Goal: Transaction & Acquisition: Purchase product/service

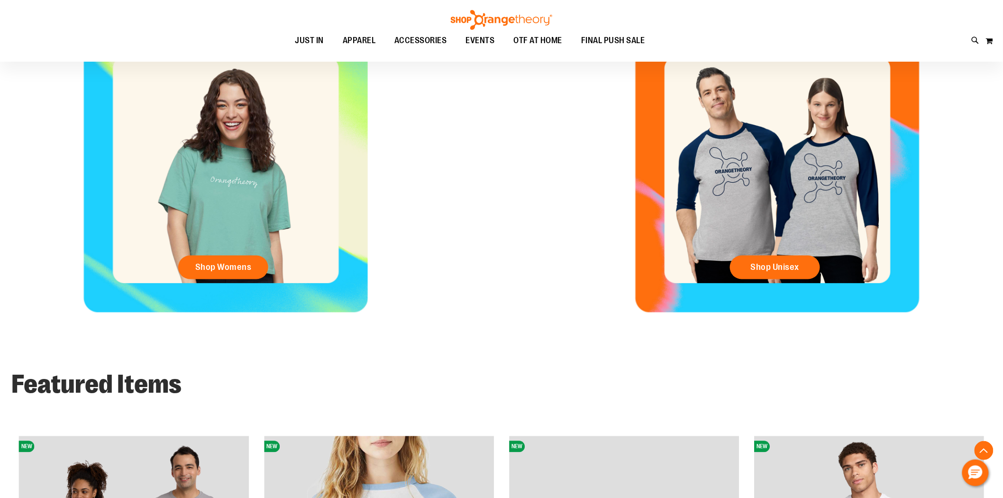
scroll to position [527, 0]
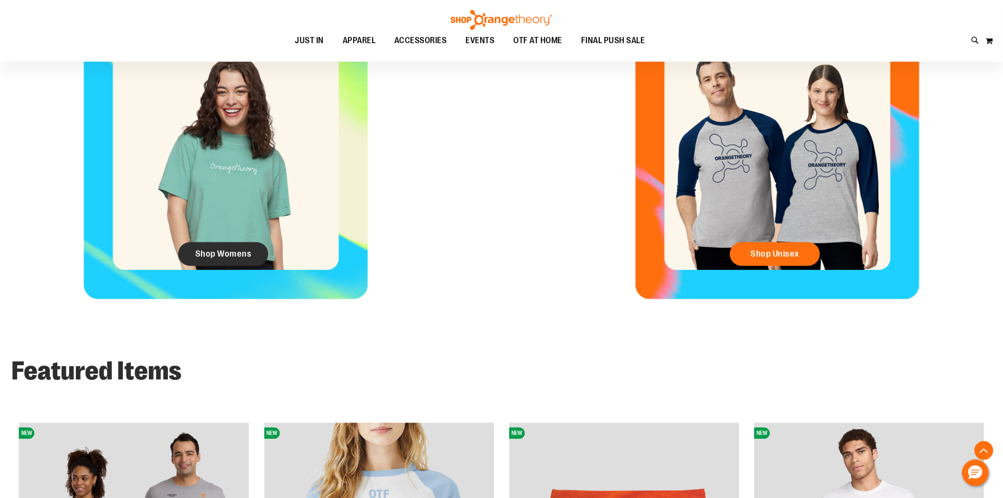
type input "**********"
click at [204, 249] on span "Shop Womens" at bounding box center [223, 254] width 56 height 10
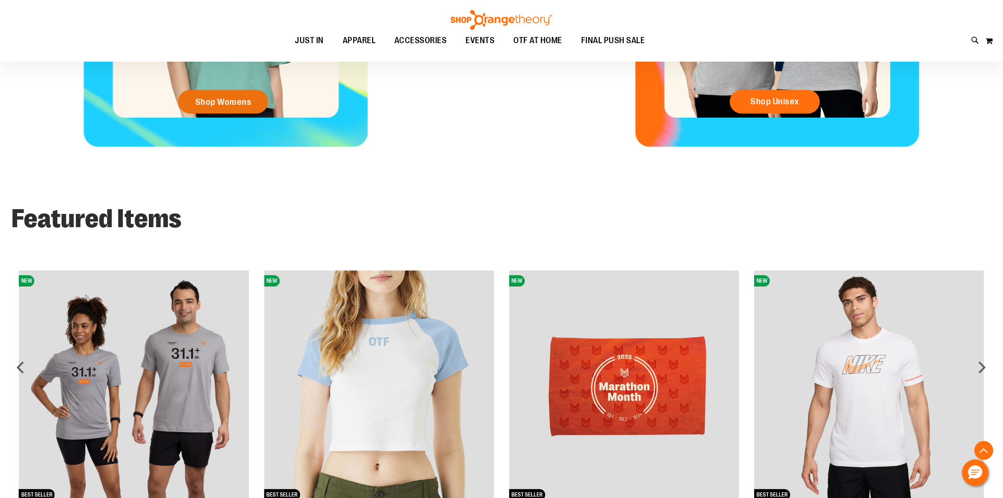
scroll to position [737, 0]
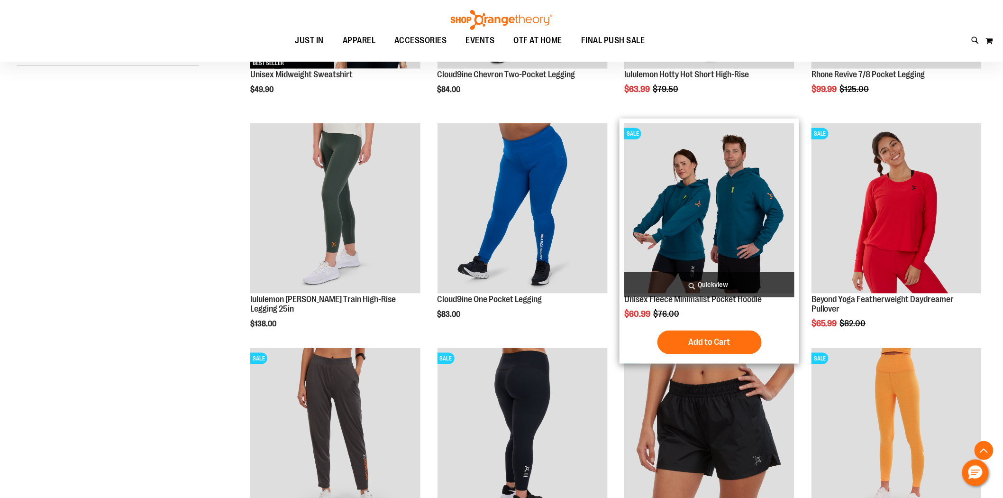
scroll to position [316, 0]
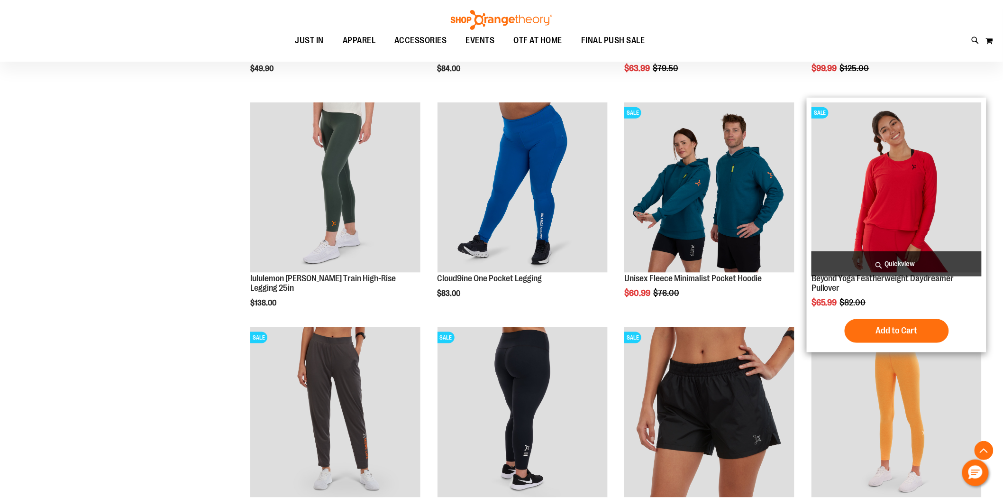
type input "**********"
click at [889, 242] on img "product" at bounding box center [897, 187] width 170 height 170
click at [885, 257] on span "Quickview" at bounding box center [897, 263] width 170 height 25
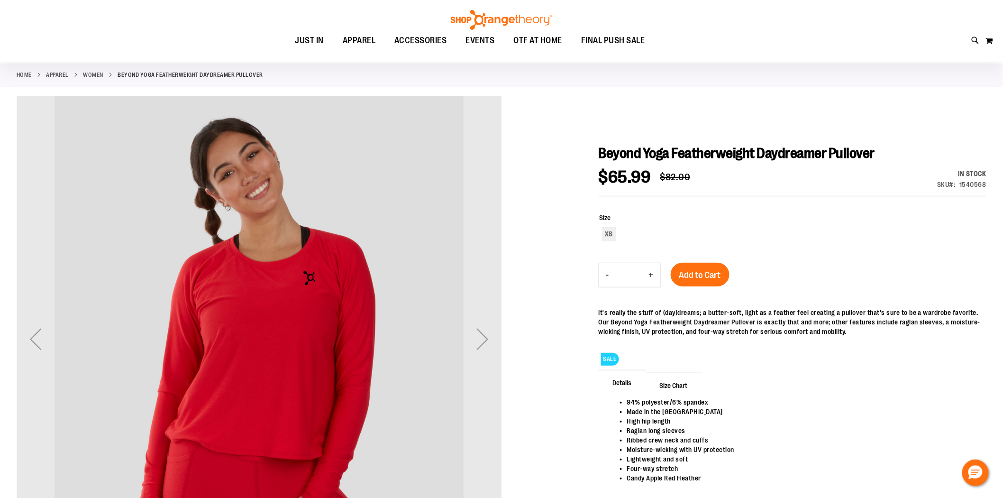
scroll to position [53, 0]
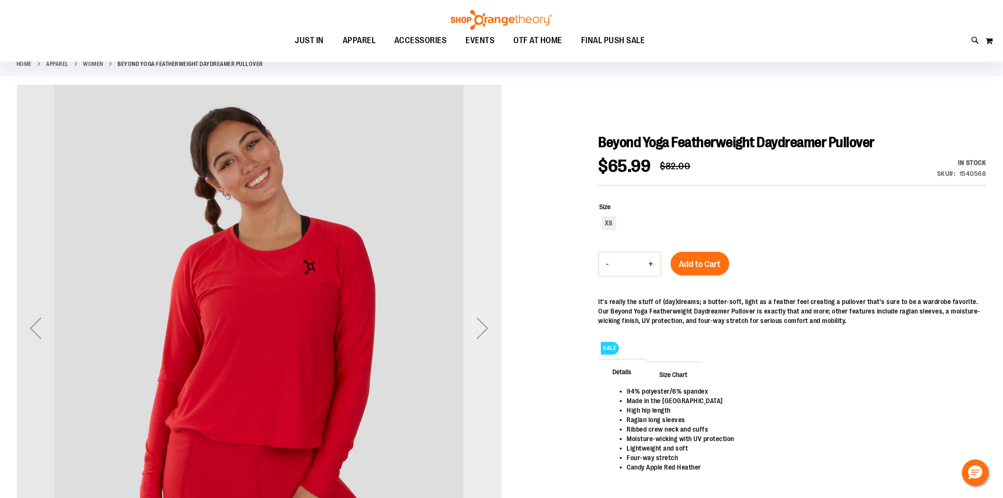
type input "**********"
click at [490, 323] on div "Next" at bounding box center [483, 328] width 38 height 38
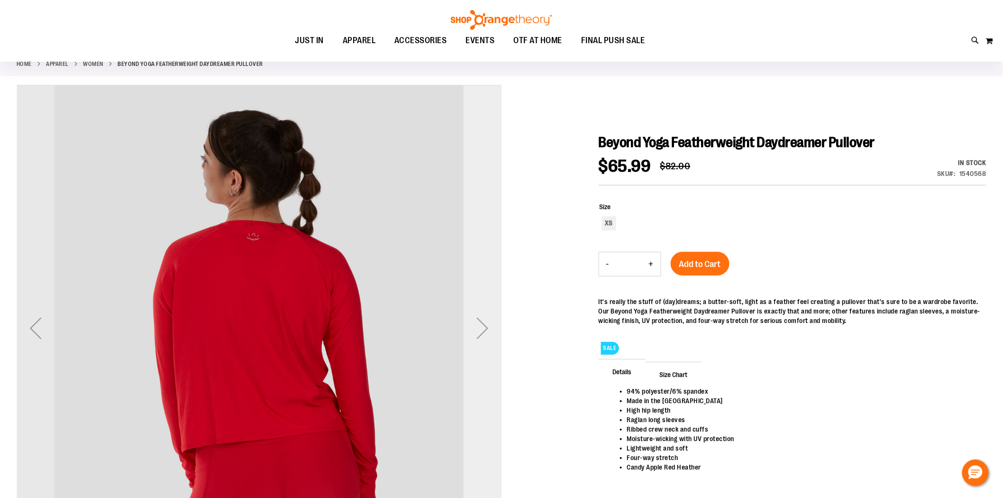
click at [490, 323] on div "Next" at bounding box center [483, 328] width 38 height 38
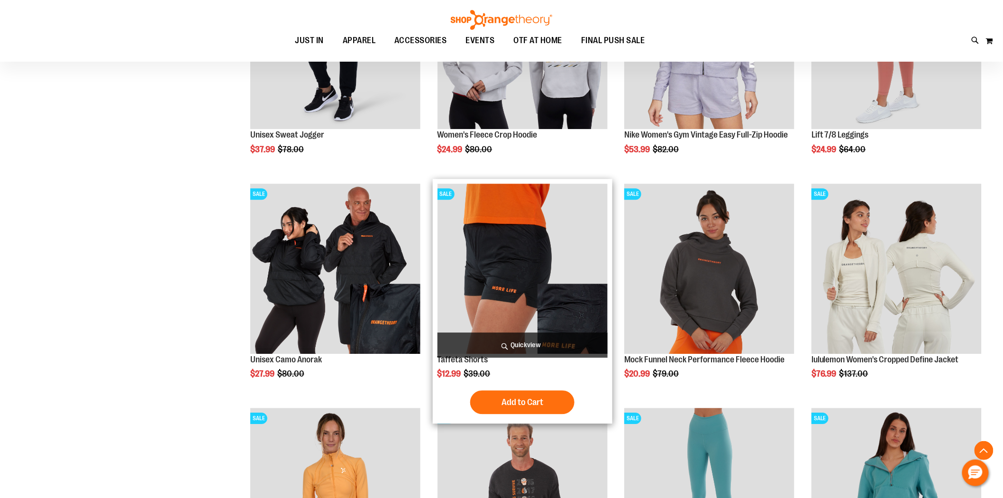
scroll to position [928, 0]
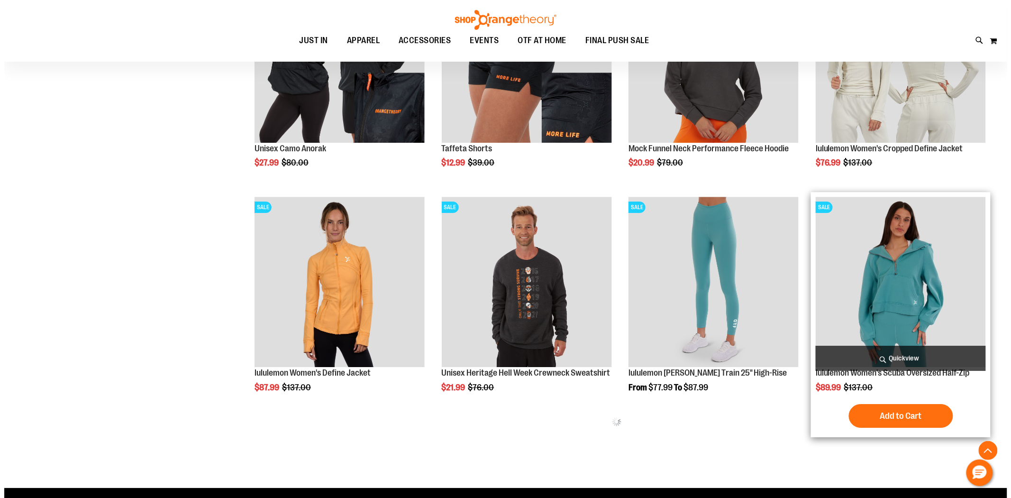
scroll to position [1139, 0]
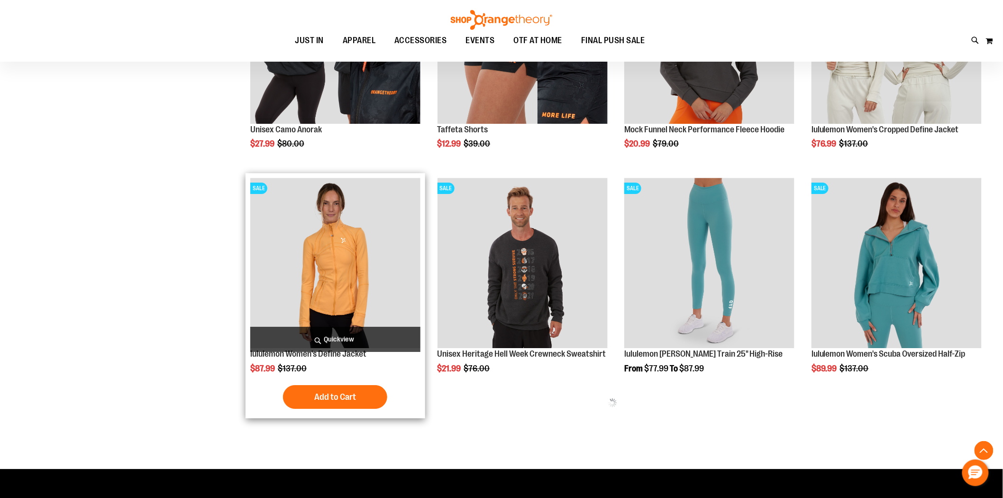
type input "**********"
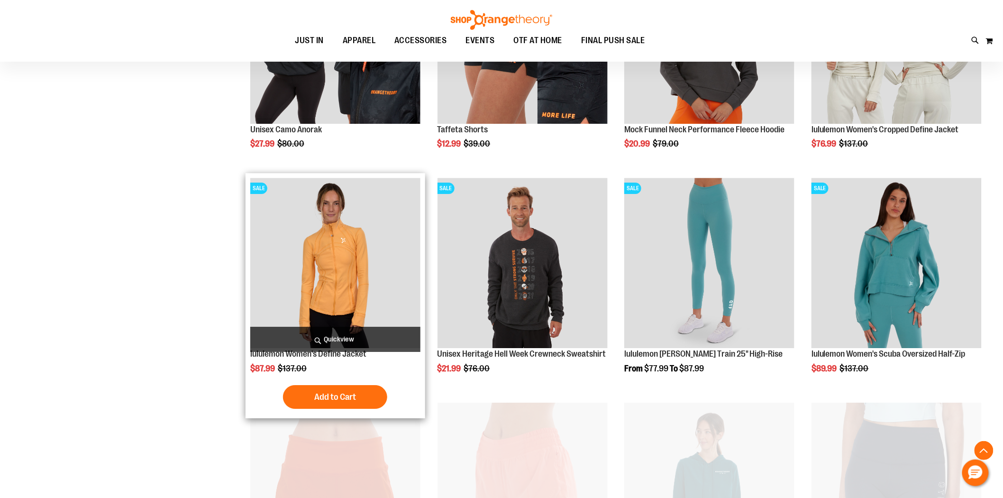
click at [371, 339] on span "Quickview" at bounding box center [335, 339] width 170 height 25
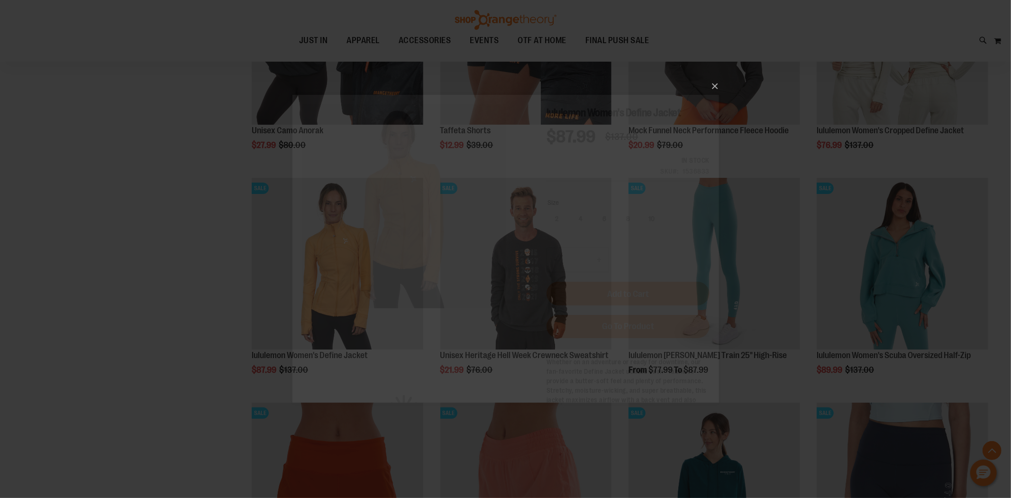
scroll to position [0, 0]
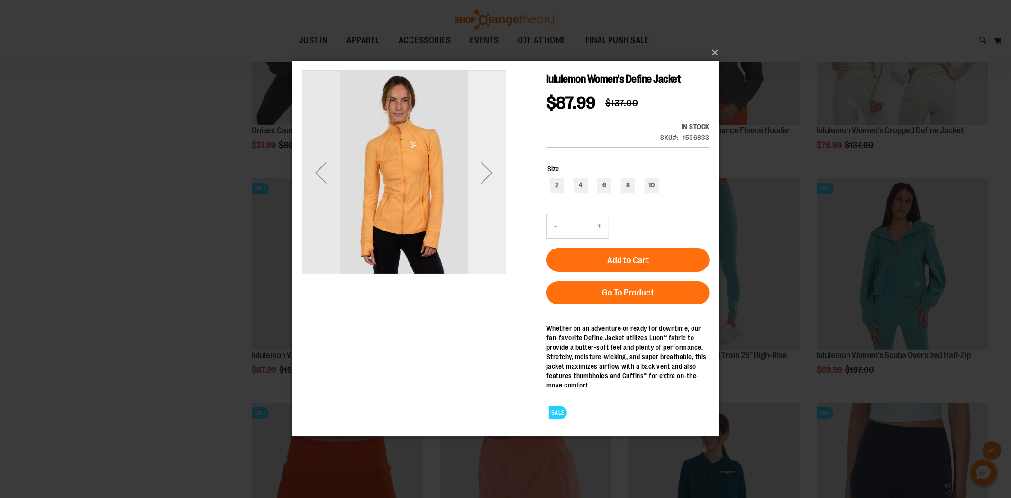
click at [488, 167] on div "Next" at bounding box center [487, 173] width 38 height 38
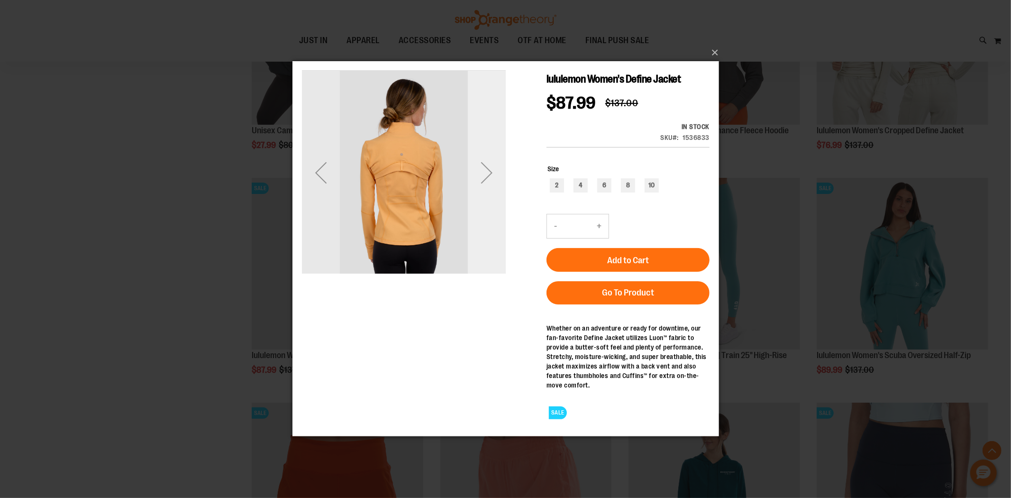
click at [488, 168] on div "Next" at bounding box center [487, 173] width 38 height 38
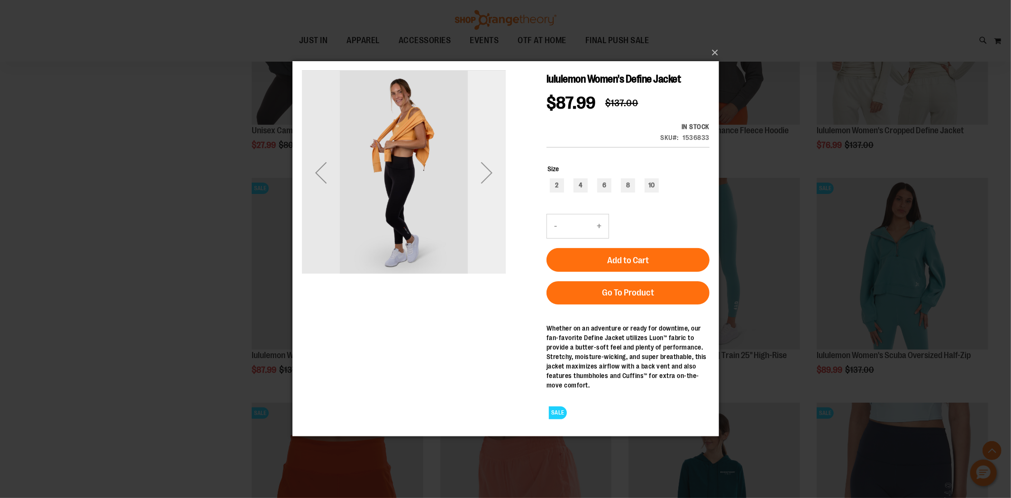
click at [487, 171] on div "Next" at bounding box center [487, 173] width 38 height 38
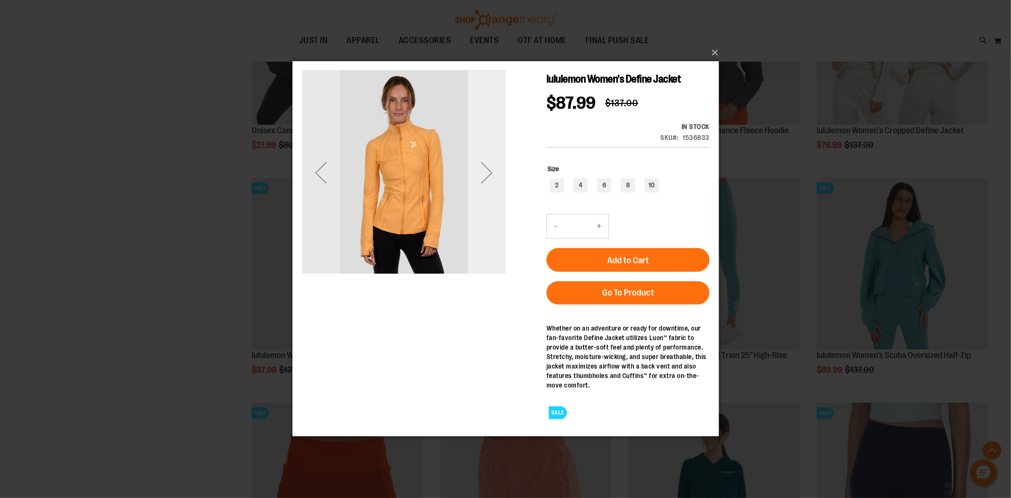
click at [487, 172] on div "Next" at bounding box center [487, 173] width 38 height 38
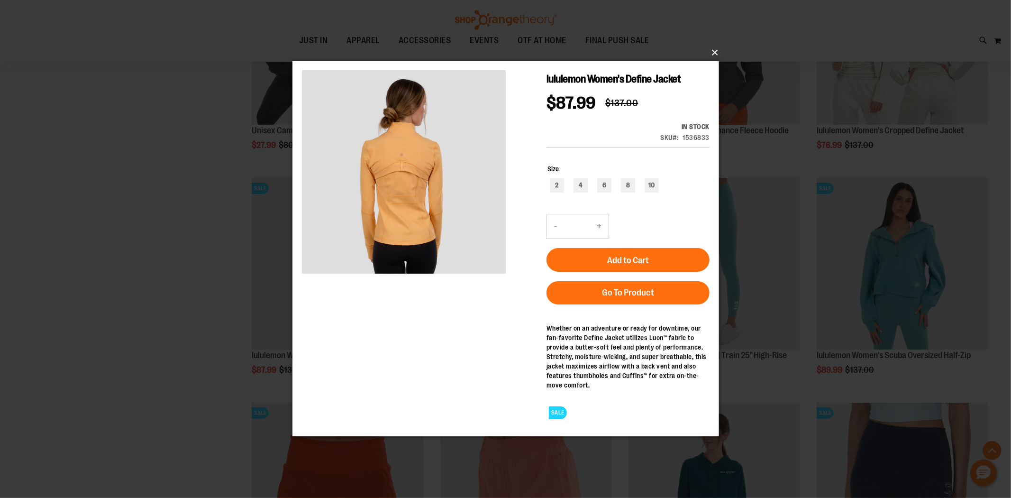
click at [717, 56] on button "×" at bounding box center [508, 52] width 427 height 21
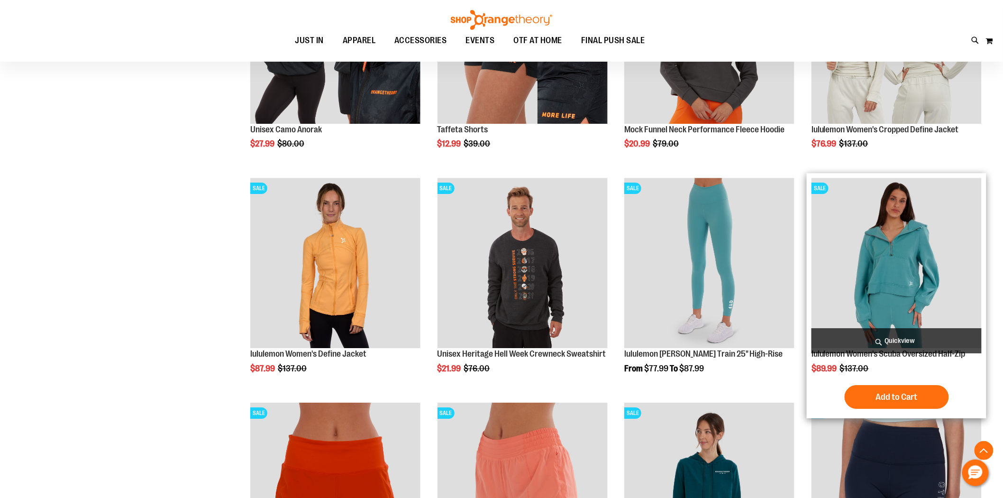
click at [899, 333] on span "Quickview" at bounding box center [897, 340] width 170 height 25
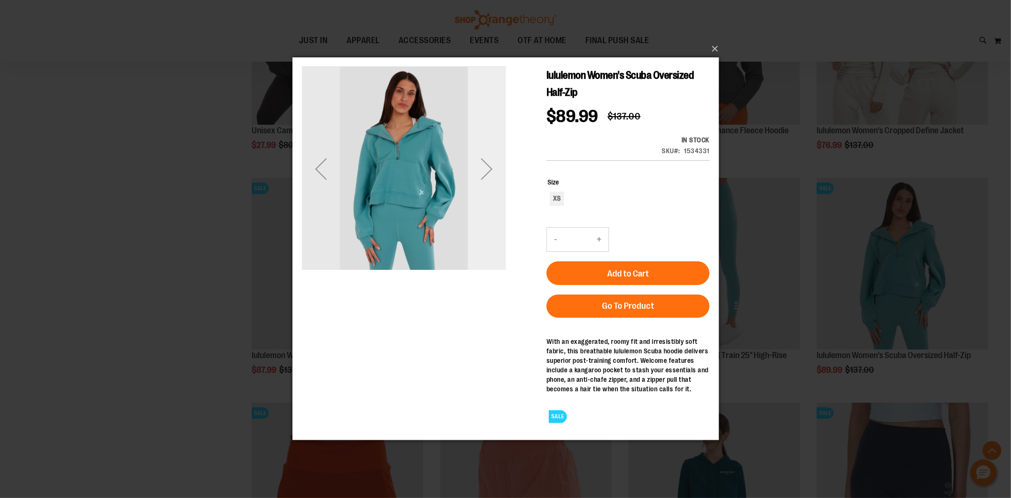
click at [482, 163] on div "Next" at bounding box center [487, 169] width 38 height 38
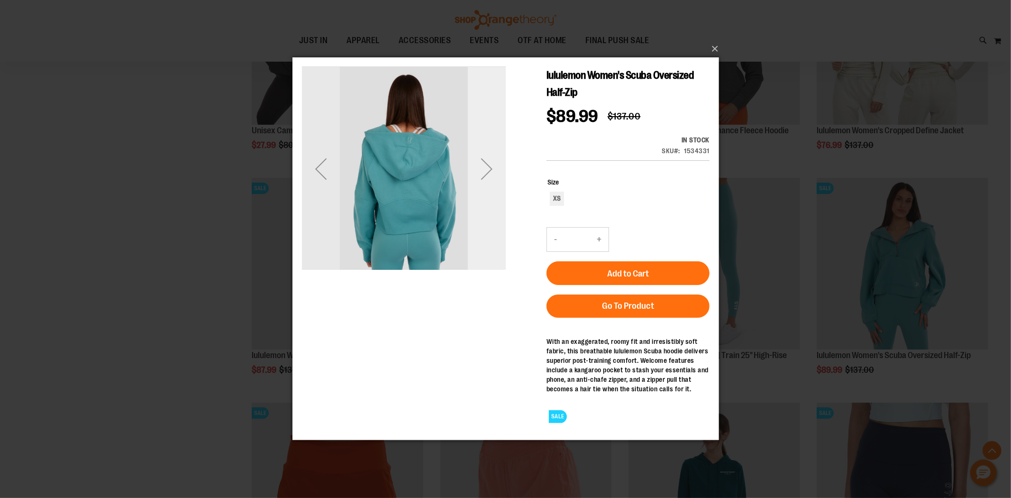
click at [482, 163] on div "Next" at bounding box center [487, 169] width 38 height 38
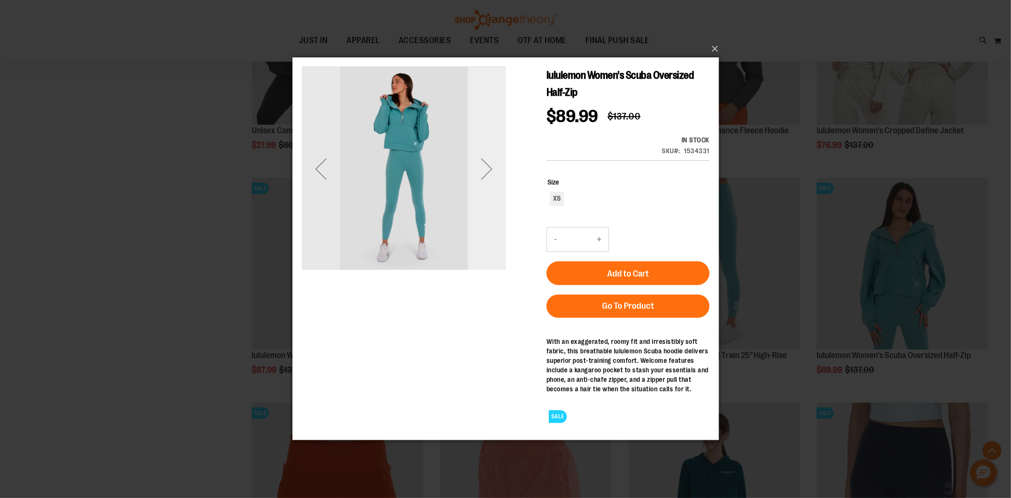
click at [482, 165] on div "Next" at bounding box center [487, 169] width 38 height 38
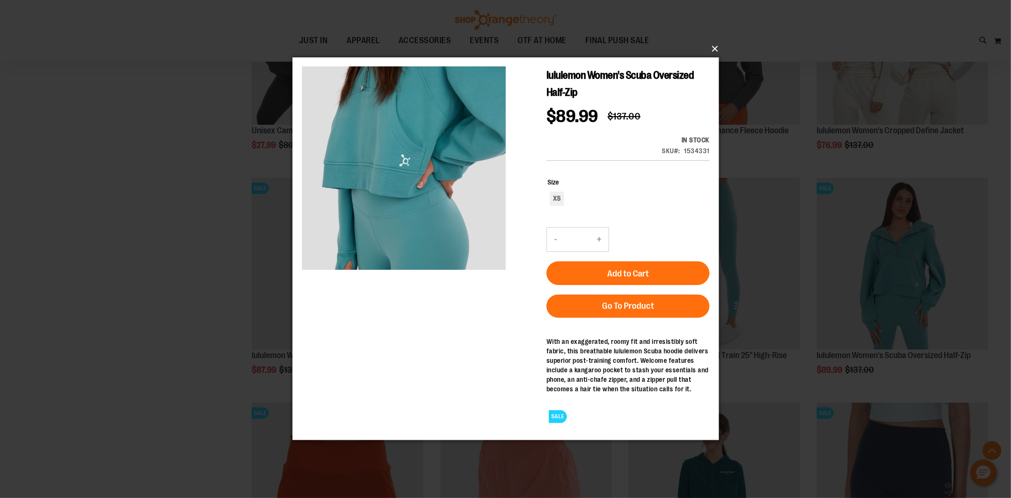
click at [715, 48] on button "×" at bounding box center [508, 48] width 427 height 21
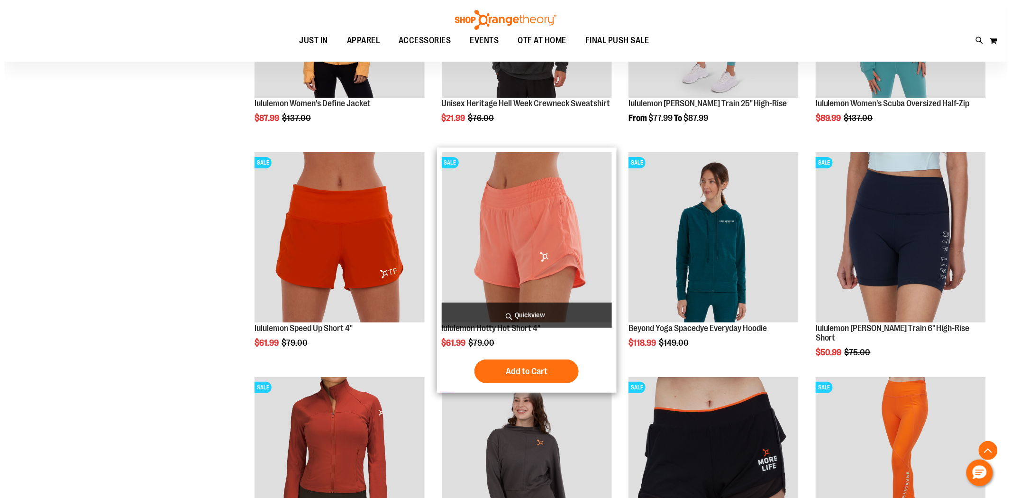
scroll to position [1402, 0]
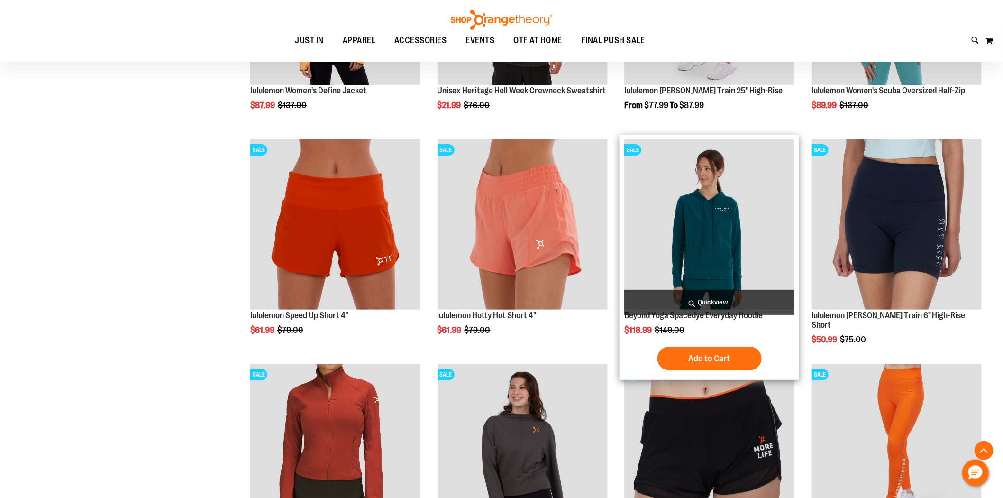
click at [716, 302] on span "Quickview" at bounding box center [709, 302] width 170 height 25
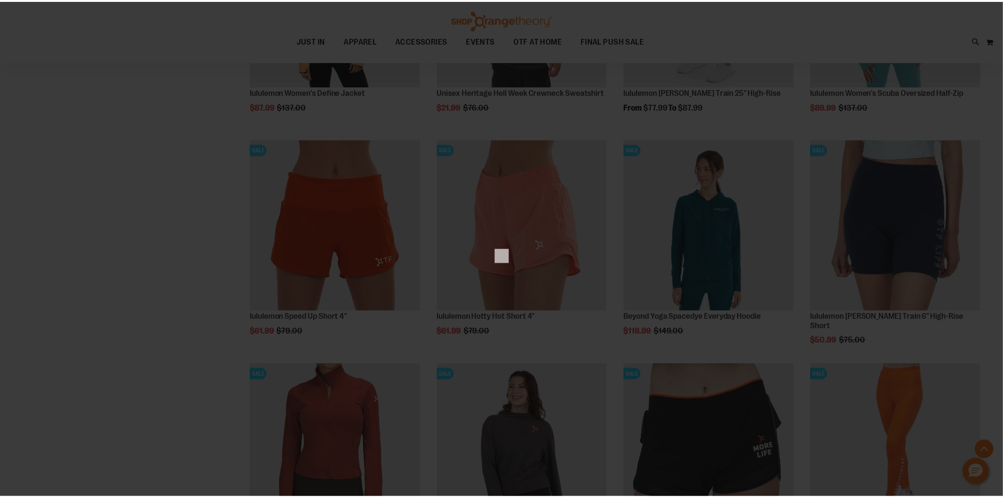
scroll to position [0, 0]
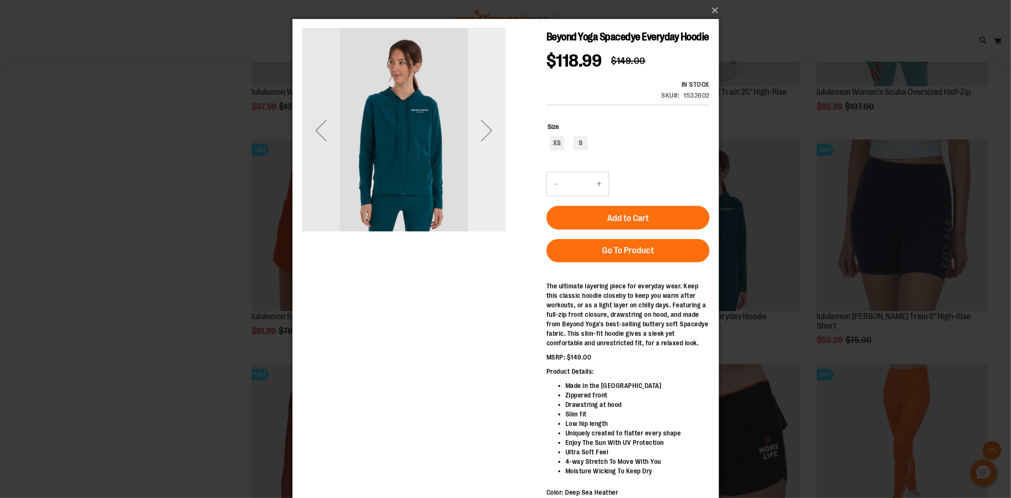
click at [486, 135] on div "Next" at bounding box center [487, 130] width 38 height 38
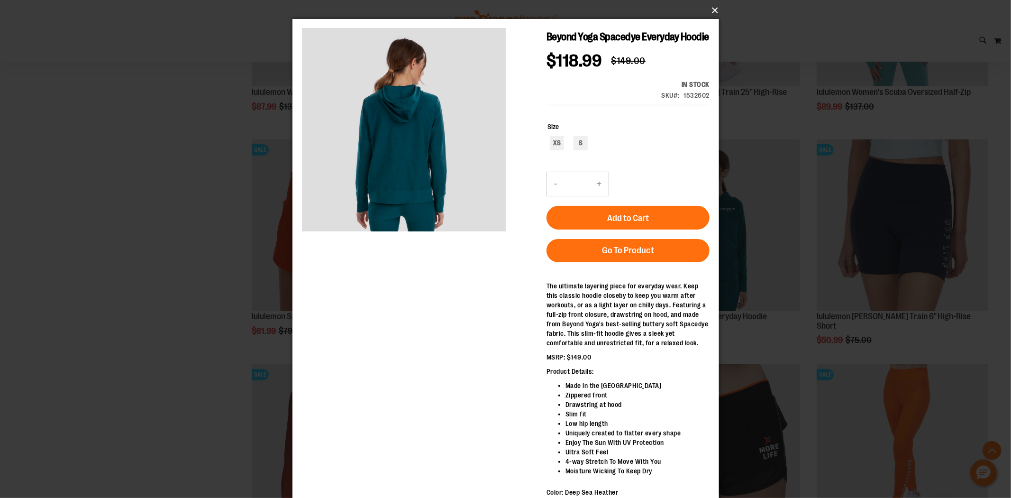
click at [708, 11] on button "×" at bounding box center [508, 10] width 427 height 21
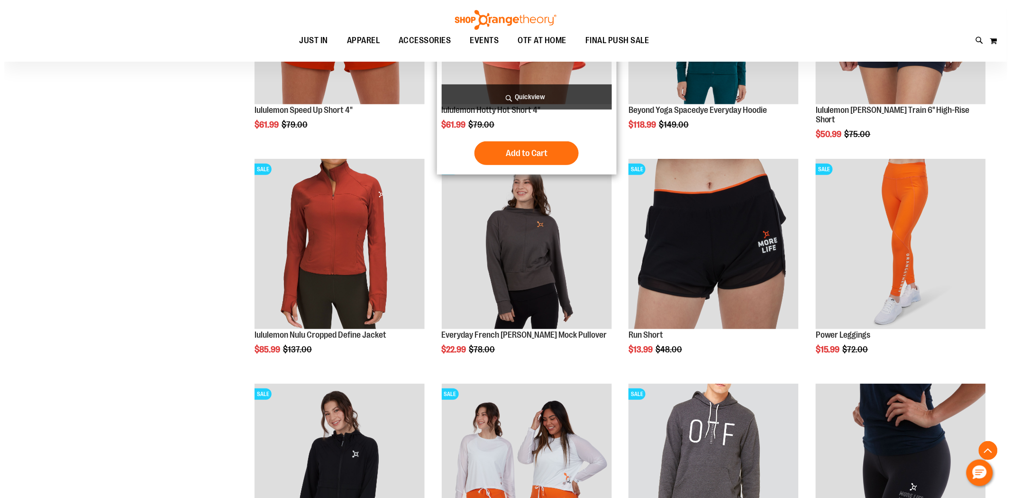
scroll to position [1613, 0]
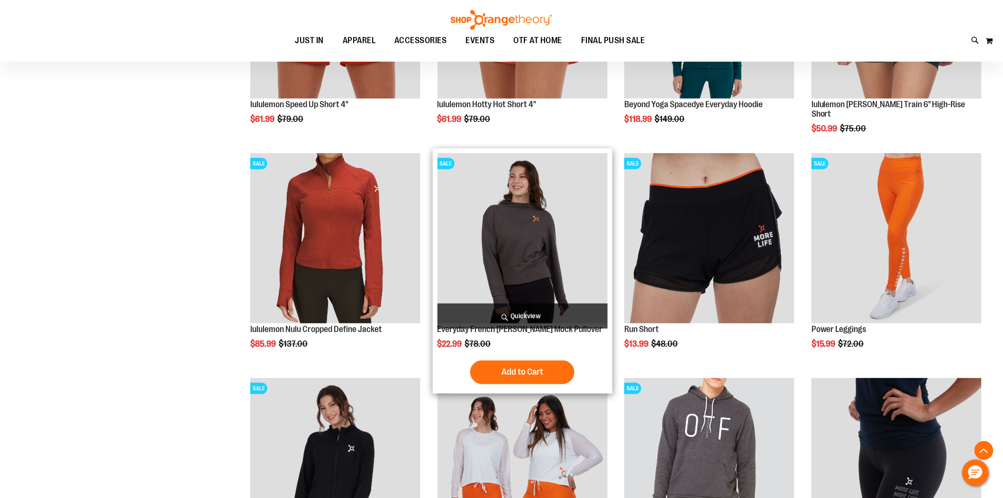
click at [506, 307] on span "Quickview" at bounding box center [523, 315] width 170 height 25
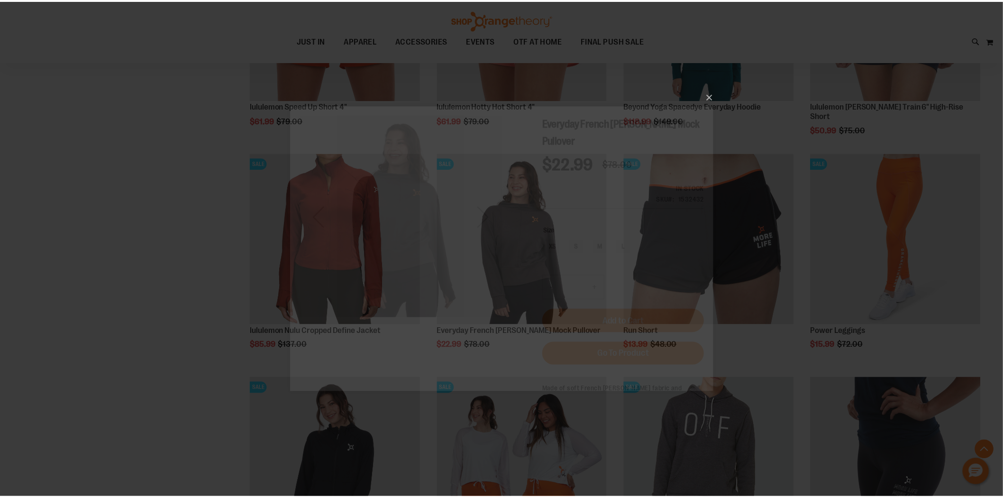
scroll to position [0, 0]
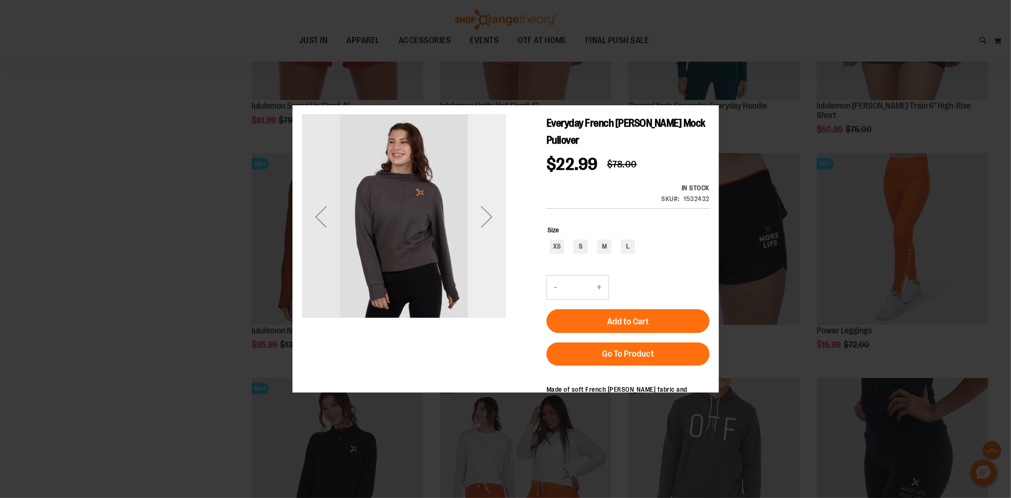
click at [482, 238] on div "Next" at bounding box center [487, 217] width 38 height 204
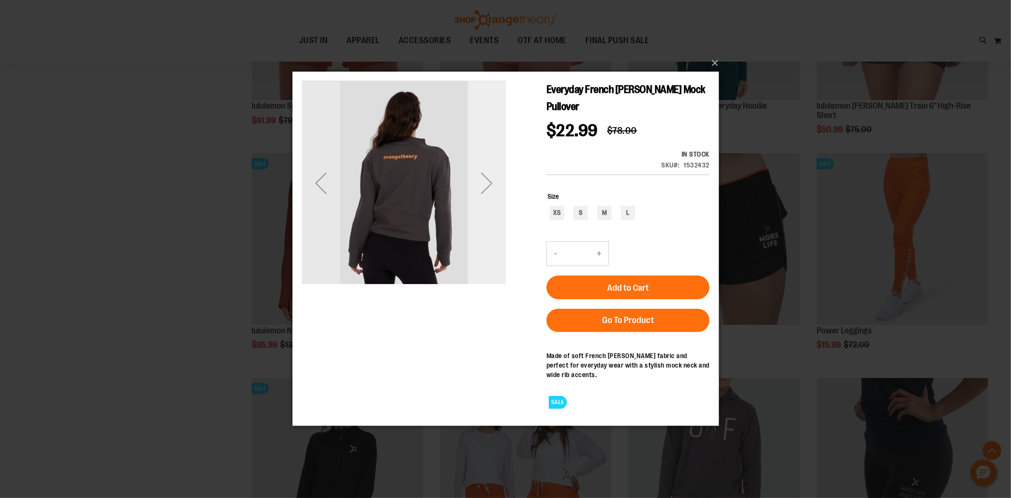
click at [484, 181] on div "Next" at bounding box center [487, 183] width 38 height 38
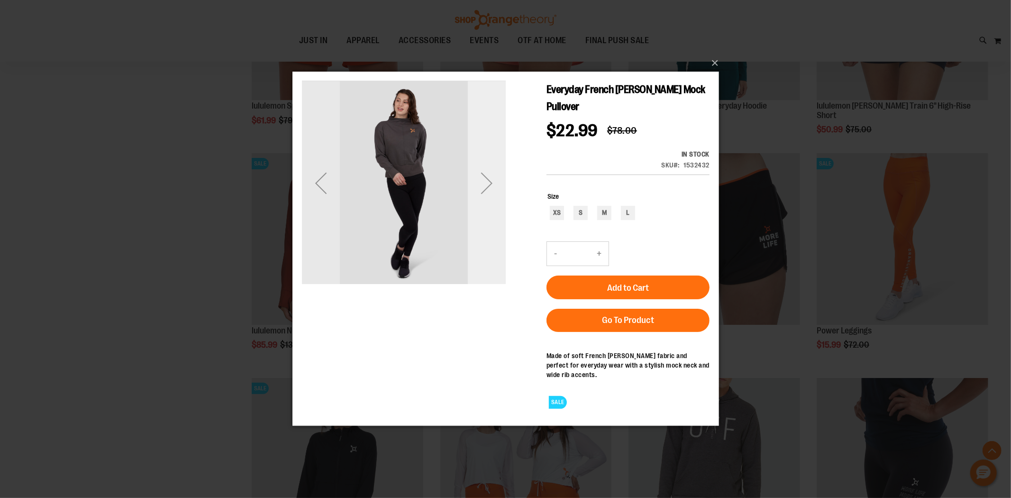
click at [484, 183] on div "Next" at bounding box center [487, 183] width 38 height 38
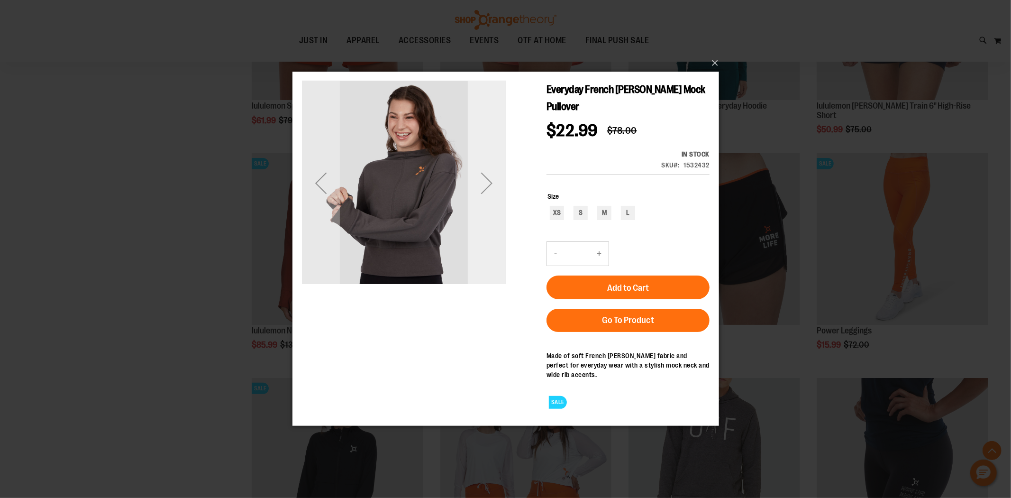
click at [482, 184] on div "Next" at bounding box center [487, 183] width 38 height 38
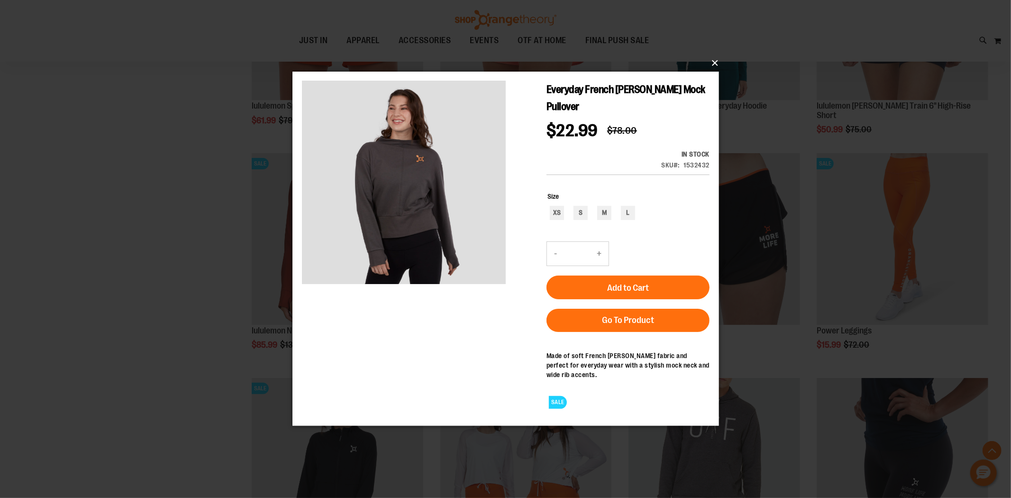
click at [715, 64] on button "×" at bounding box center [508, 63] width 427 height 21
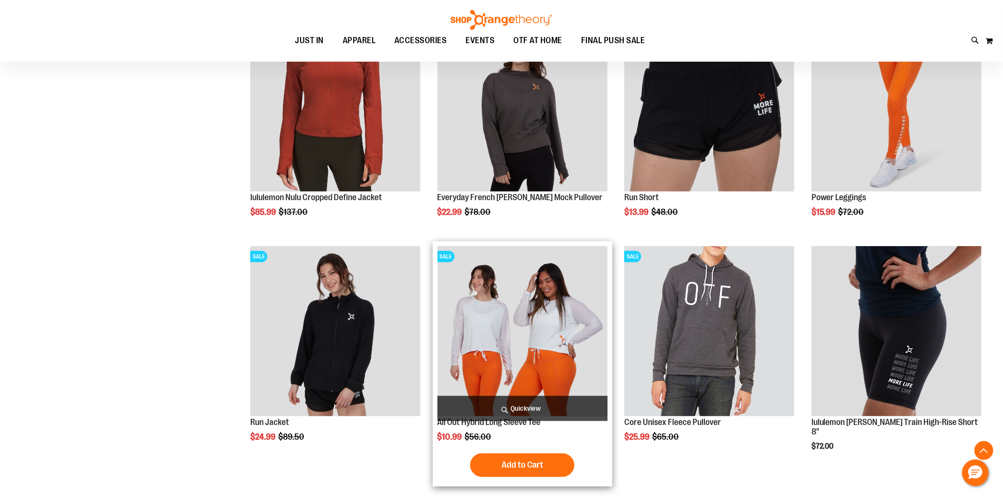
scroll to position [1824, 0]
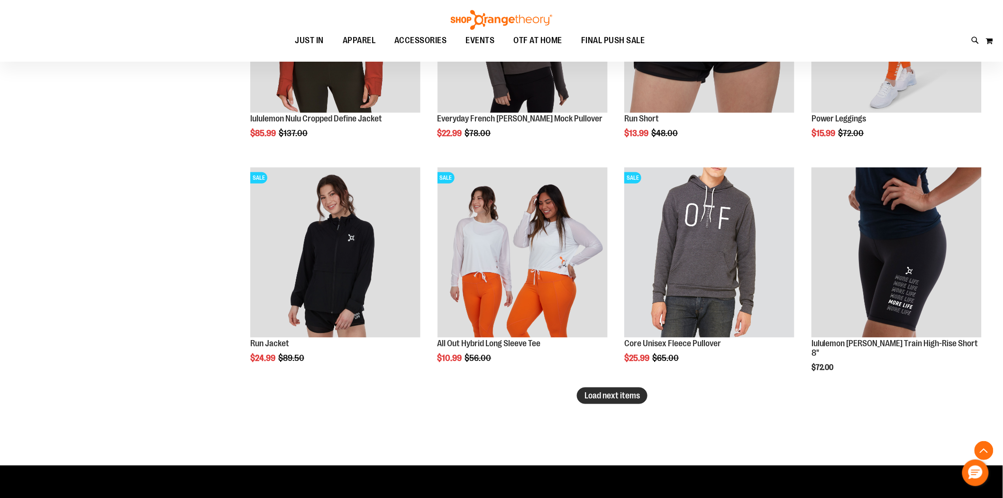
click at [619, 400] on button "Load next items" at bounding box center [612, 395] width 71 height 17
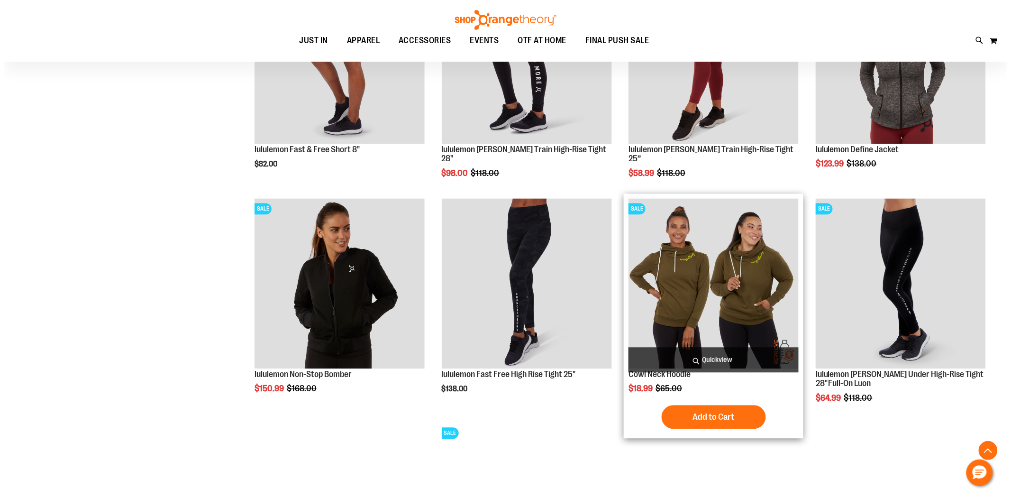
scroll to position [2245, 0]
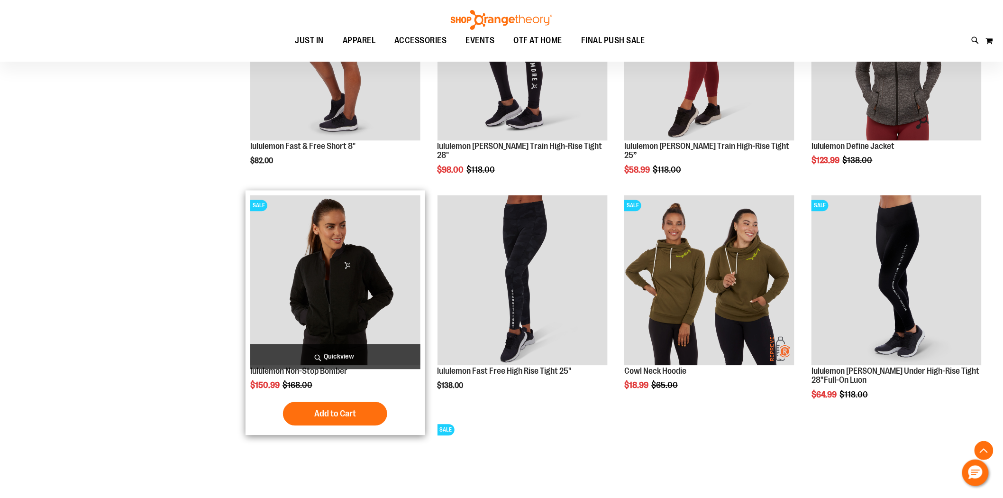
click at [332, 349] on span "Quickview" at bounding box center [335, 356] width 170 height 25
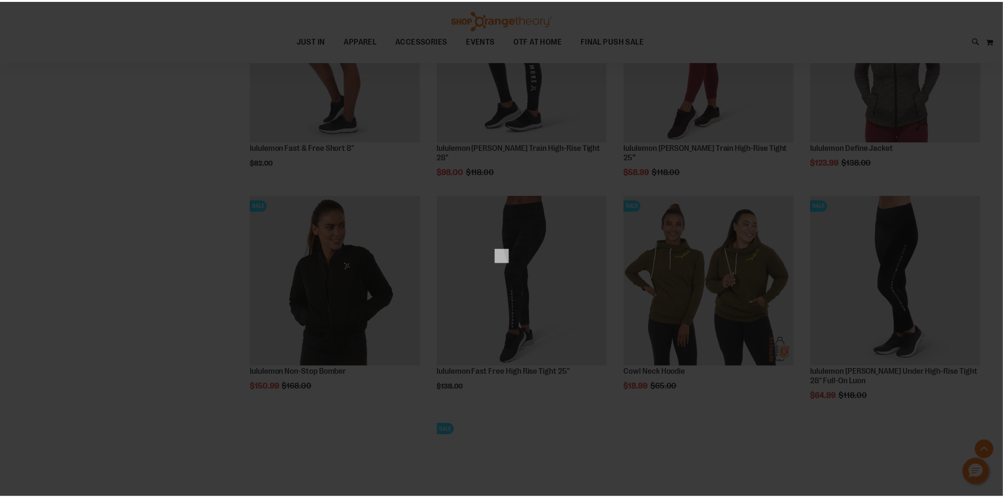
scroll to position [0, 0]
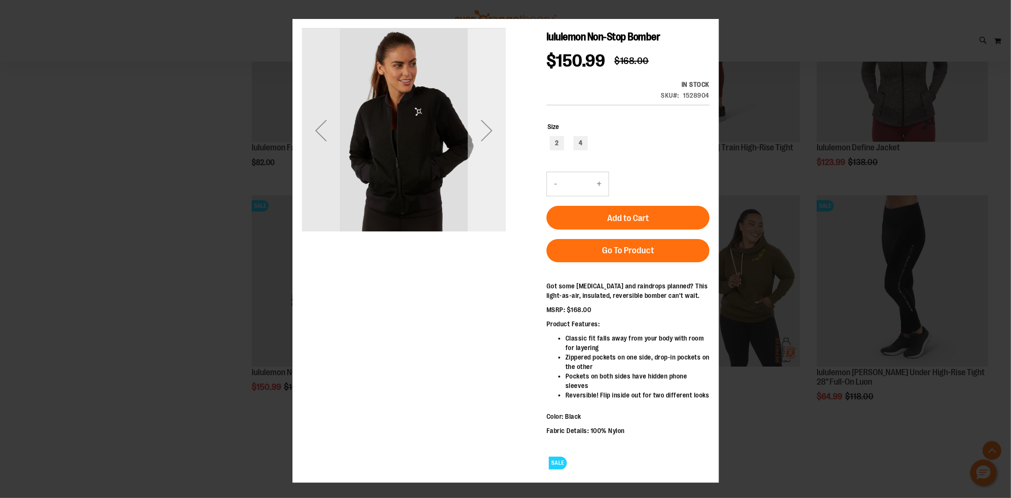
click at [489, 148] on div "Next" at bounding box center [487, 130] width 38 height 38
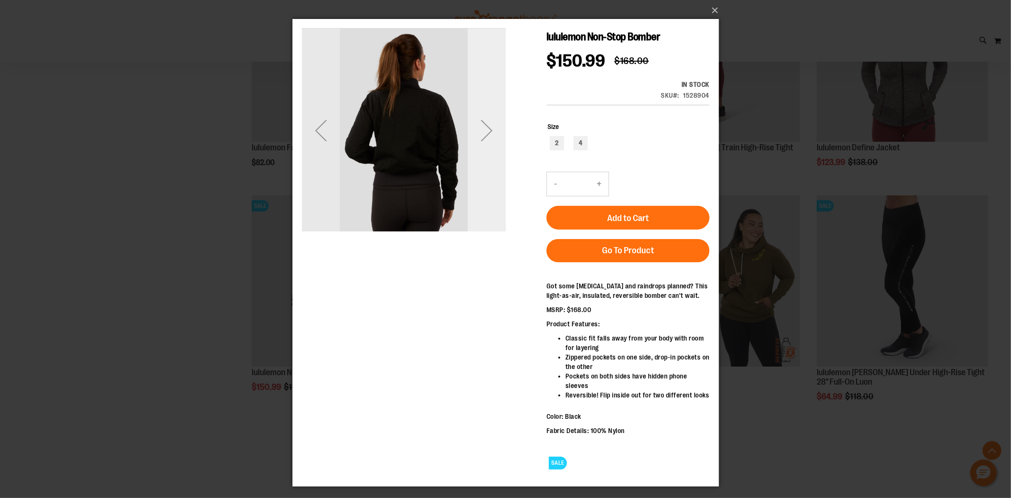
click at [489, 148] on div "Next" at bounding box center [487, 130] width 38 height 38
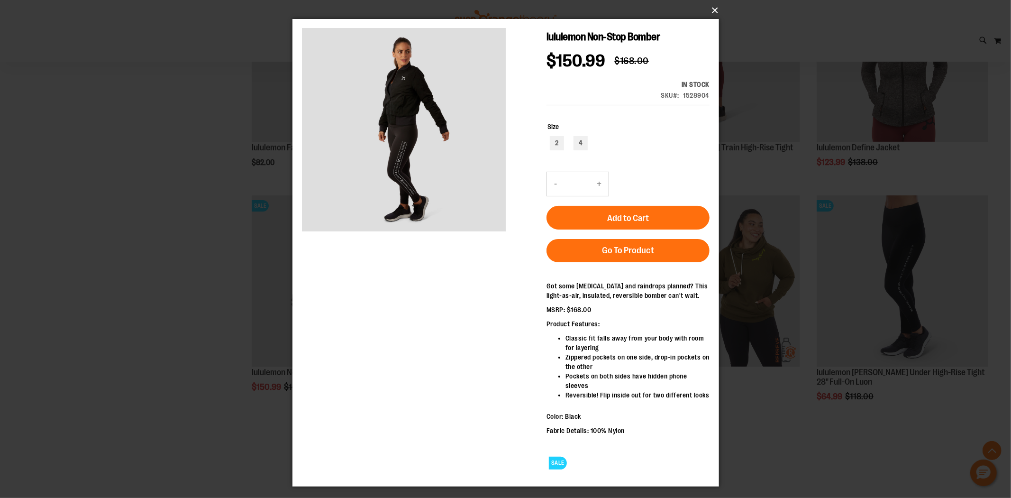
click at [715, 8] on button "×" at bounding box center [508, 10] width 427 height 21
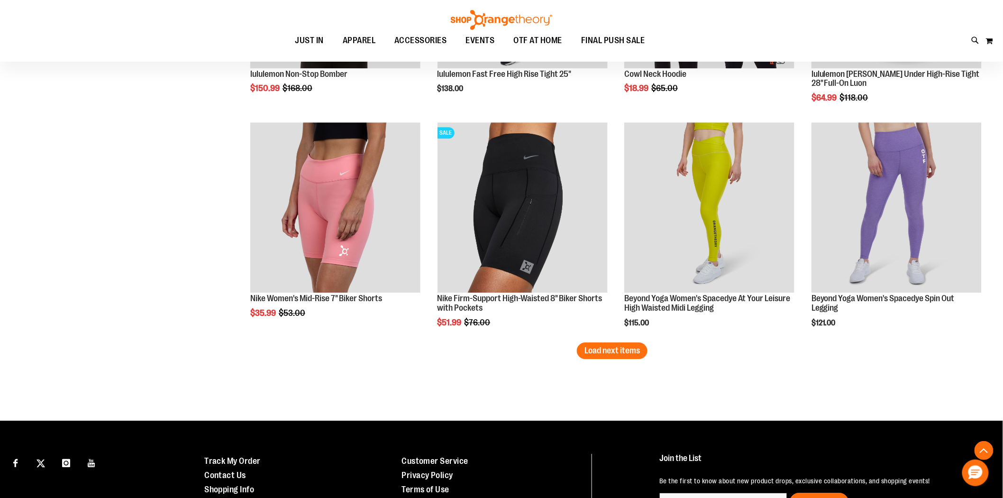
scroll to position [2561, 0]
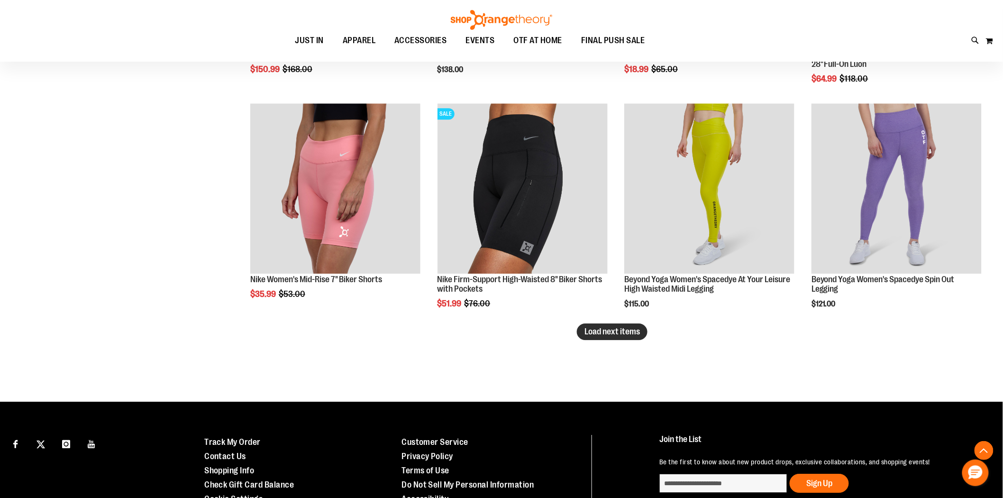
click at [626, 333] on span "Load next items" at bounding box center [612, 331] width 55 height 9
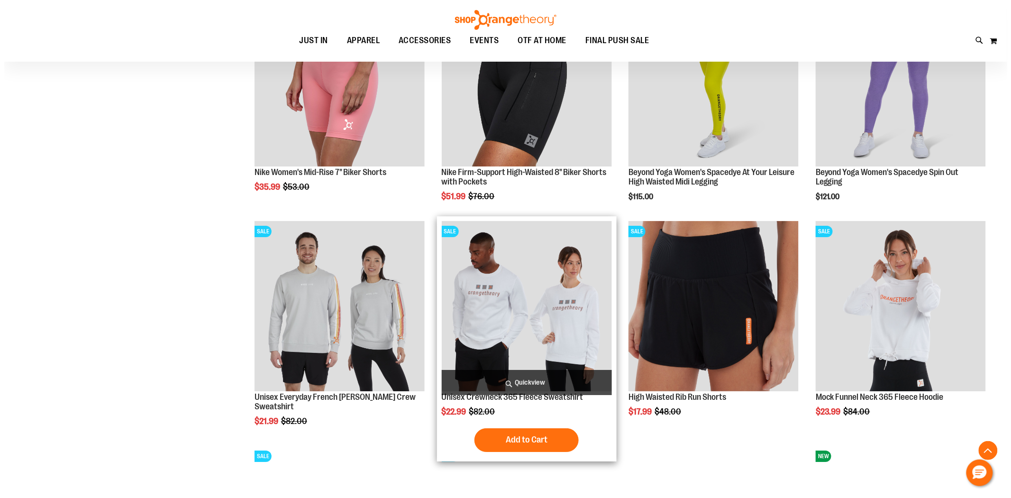
scroll to position [2687, 0]
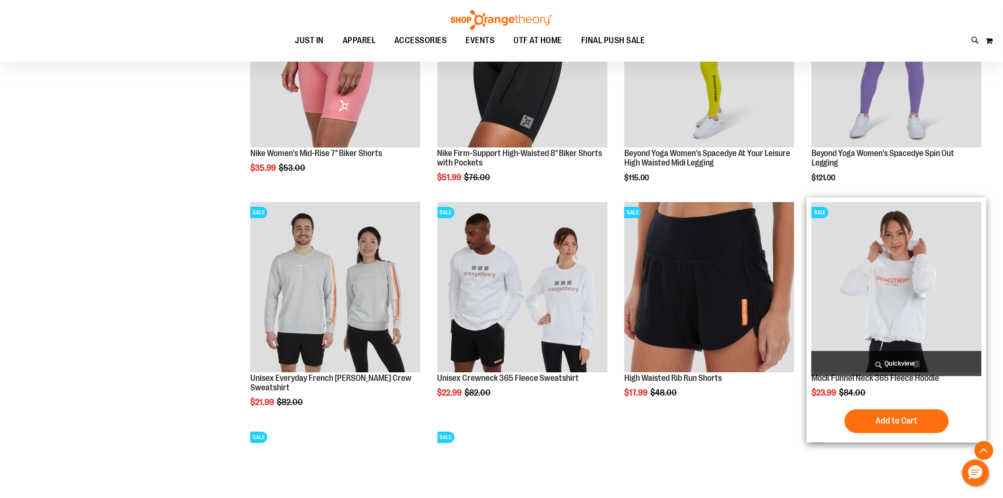
click at [912, 366] on span "Quickview" at bounding box center [897, 363] width 170 height 25
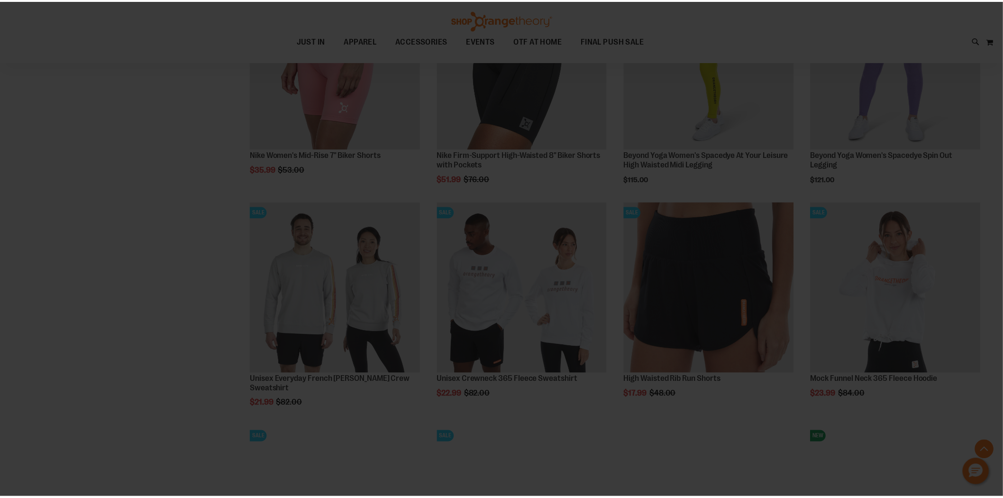
scroll to position [0, 0]
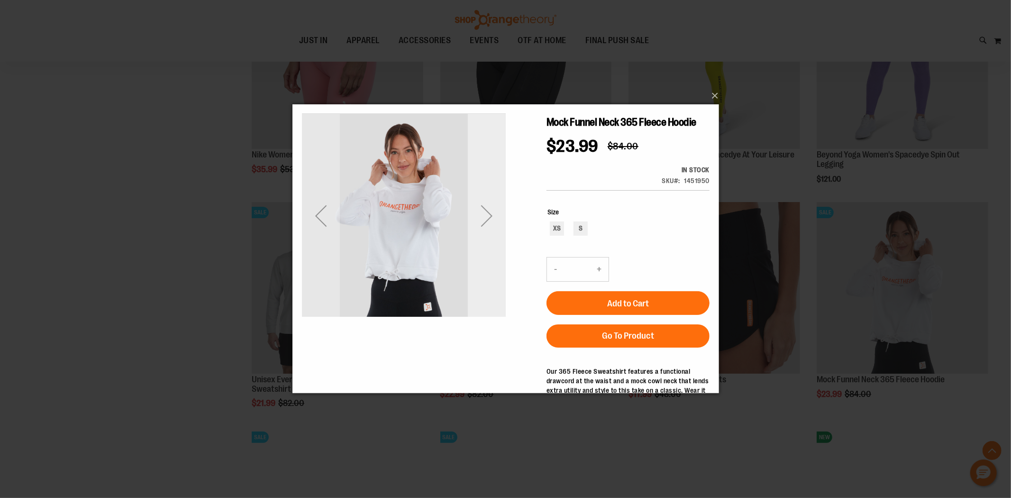
click at [499, 239] on div "Next" at bounding box center [487, 216] width 38 height 204
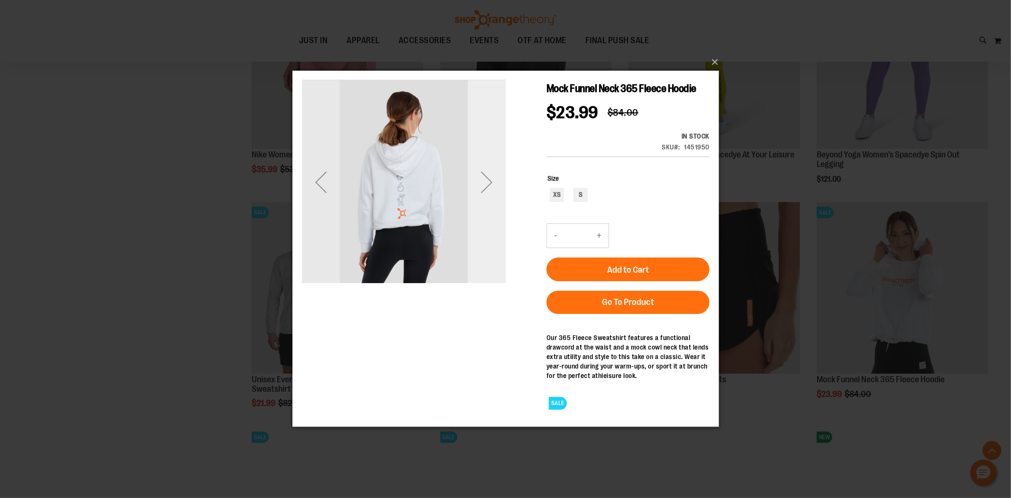
click at [495, 217] on div "Next" at bounding box center [487, 182] width 38 height 204
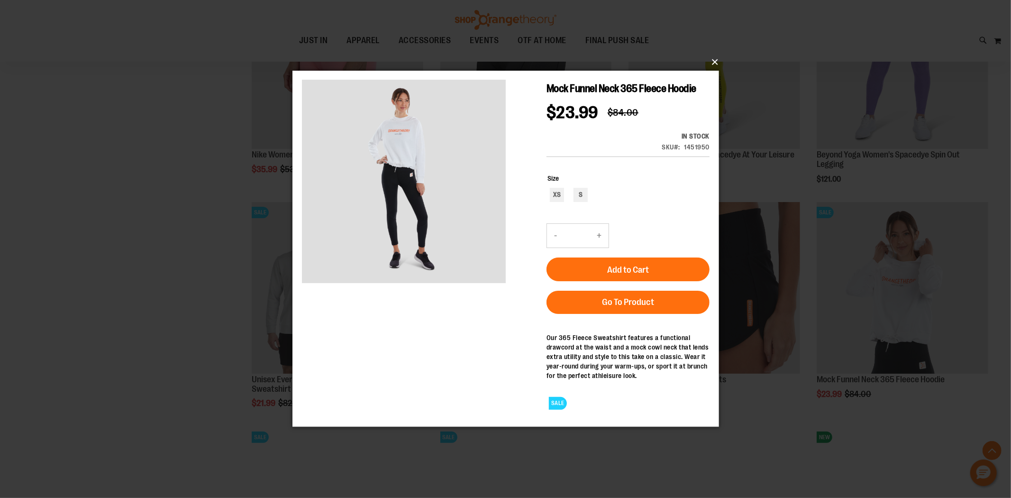
click at [714, 58] on button "×" at bounding box center [508, 62] width 427 height 21
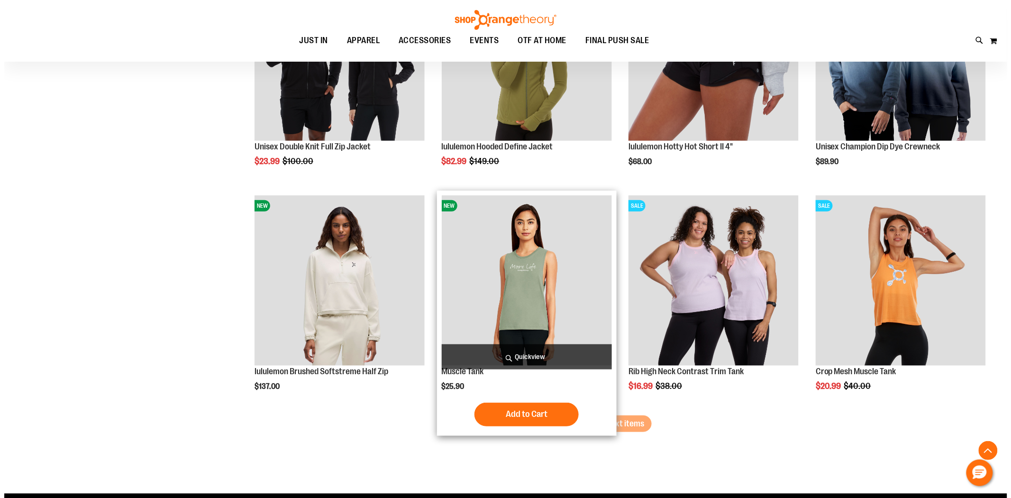
scroll to position [3162, 0]
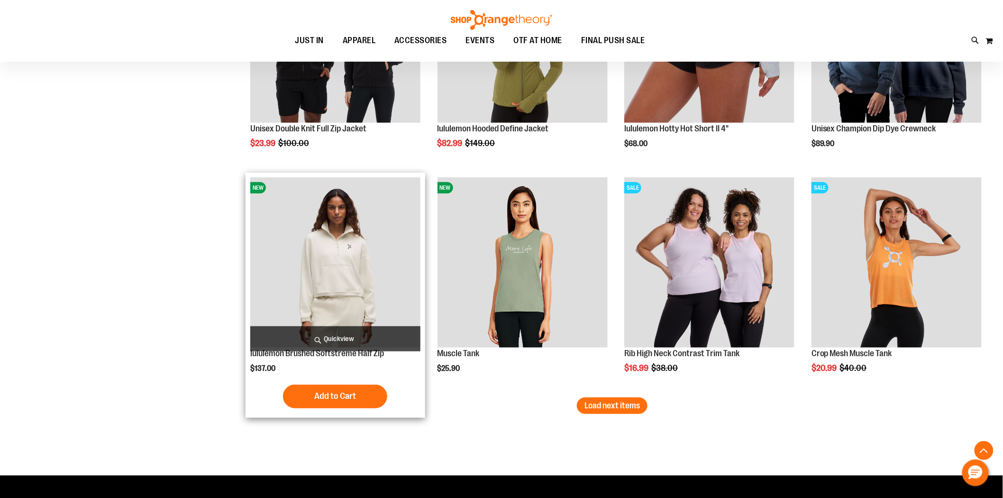
click at [335, 336] on span "Quickview" at bounding box center [335, 338] width 170 height 25
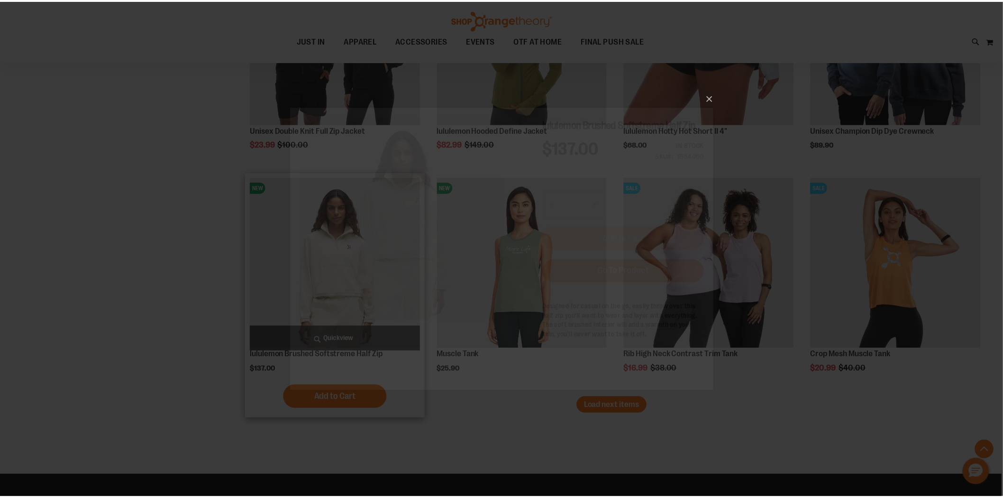
scroll to position [0, 0]
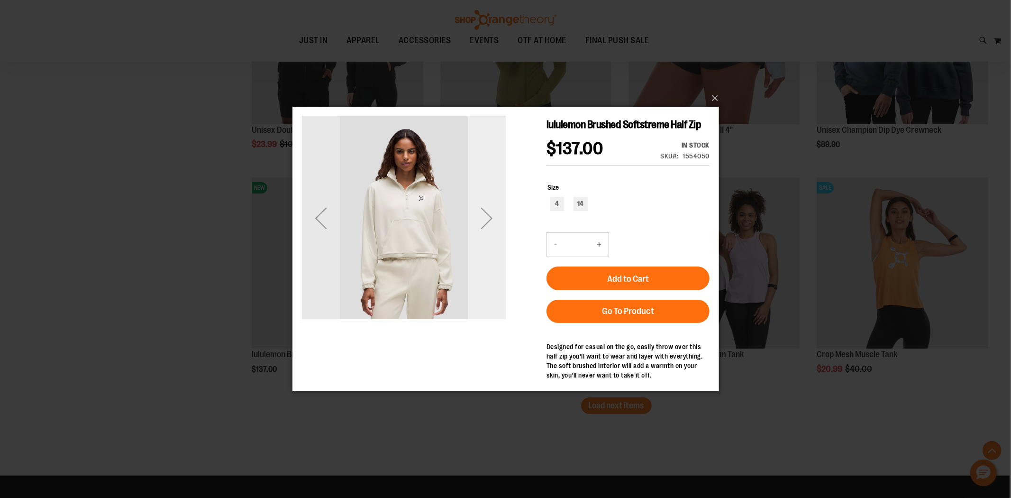
click at [503, 238] on div "Next" at bounding box center [487, 218] width 38 height 204
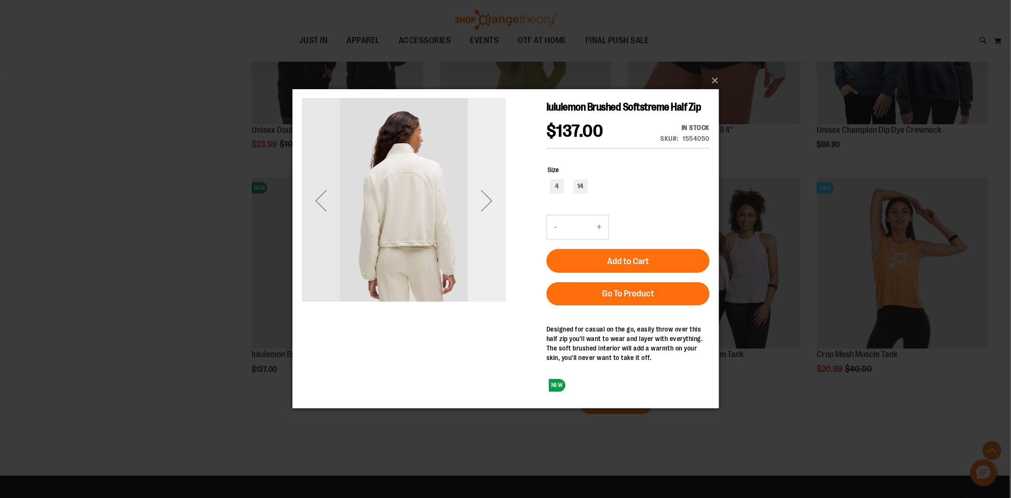
click at [495, 228] on div "Next" at bounding box center [487, 201] width 38 height 204
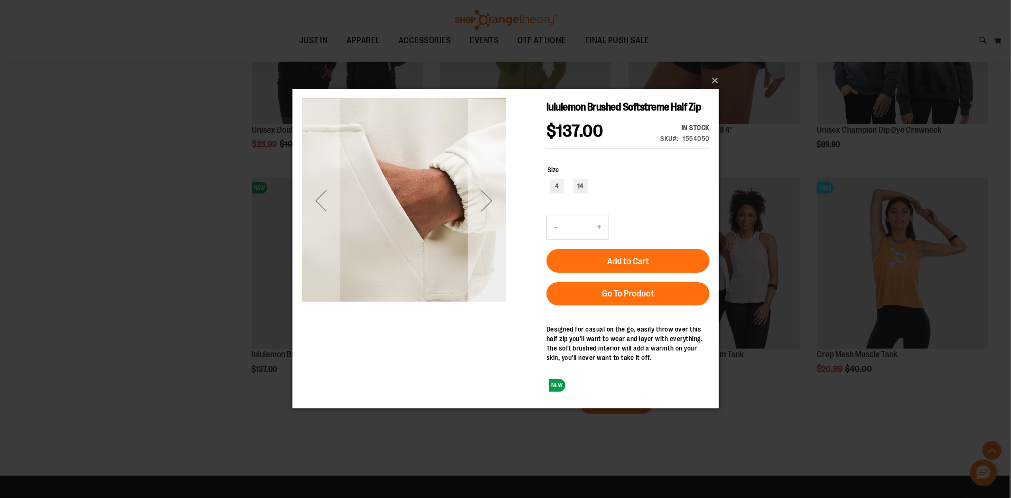
click at [490, 229] on div "Next" at bounding box center [487, 201] width 38 height 204
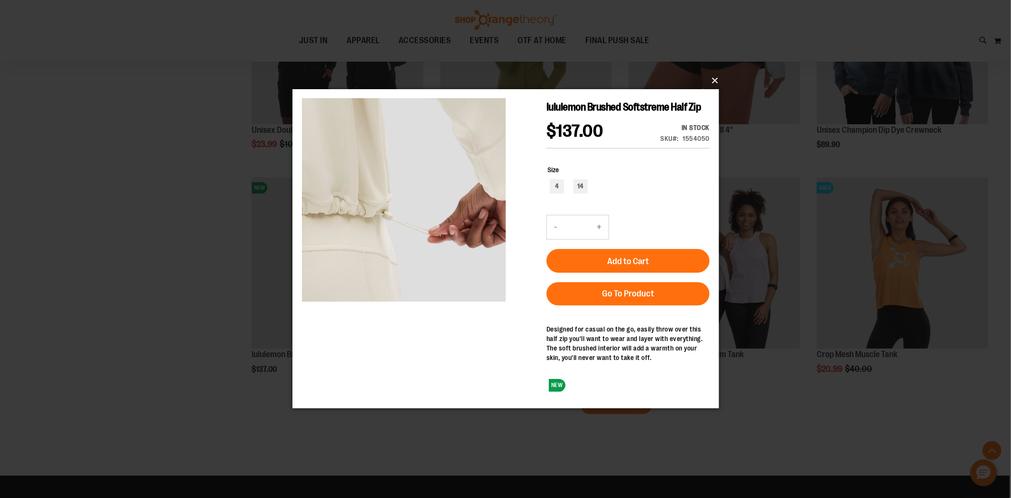
click at [696, 87] on button "×" at bounding box center [508, 80] width 427 height 21
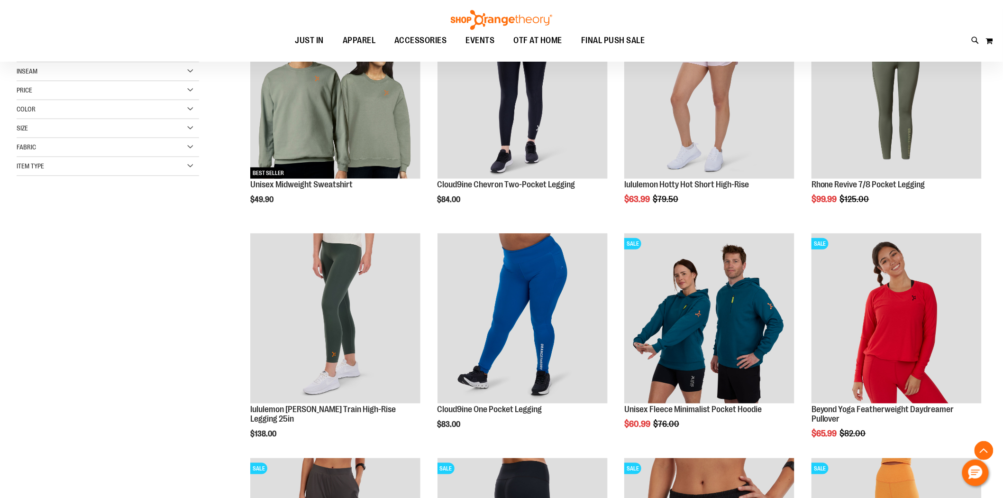
scroll to position [159, 0]
